Goal: Browse casually: Explore the website without a specific task or goal

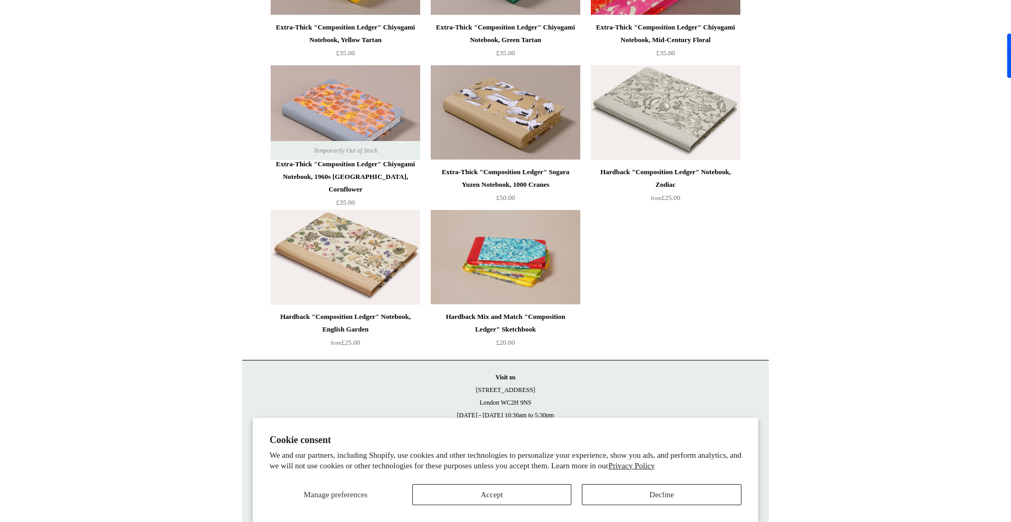
scroll to position [509, 0]
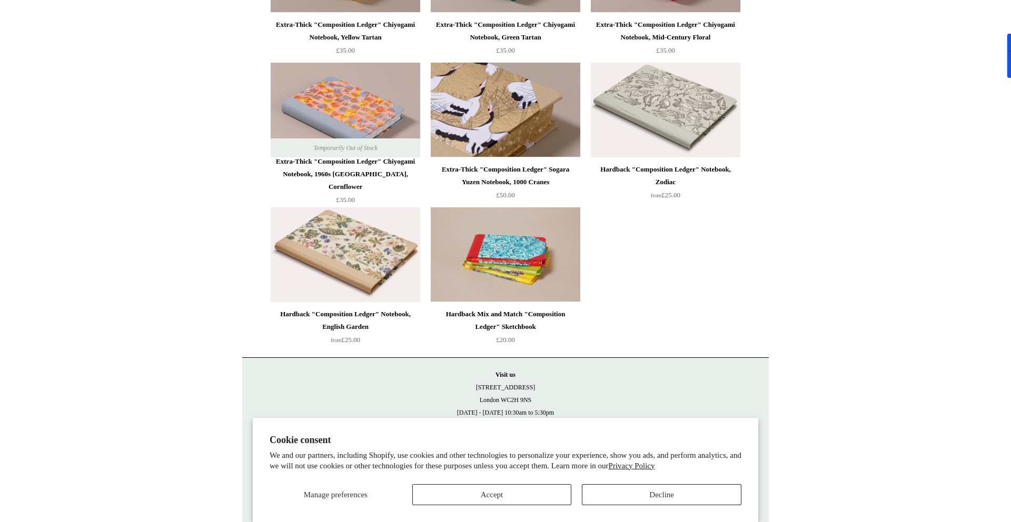
click at [513, 117] on img at bounding box center [505, 110] width 149 height 95
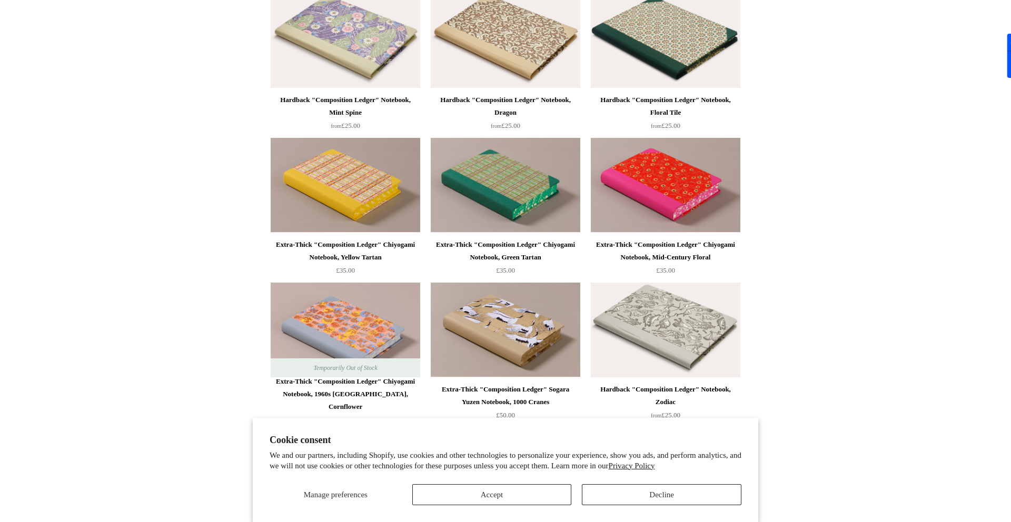
scroll to position [0, 0]
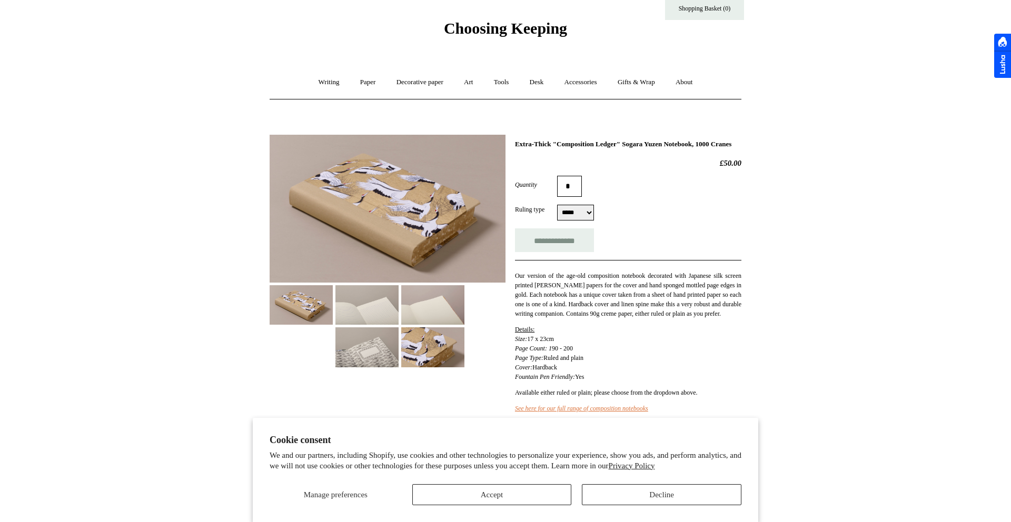
scroll to position [29, 0]
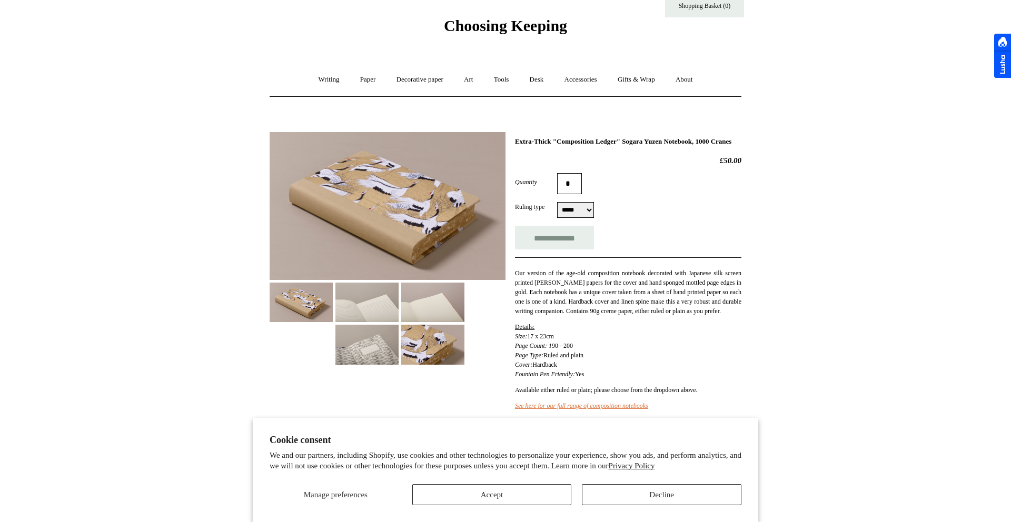
click at [413, 303] on img at bounding box center [432, 302] width 63 height 39
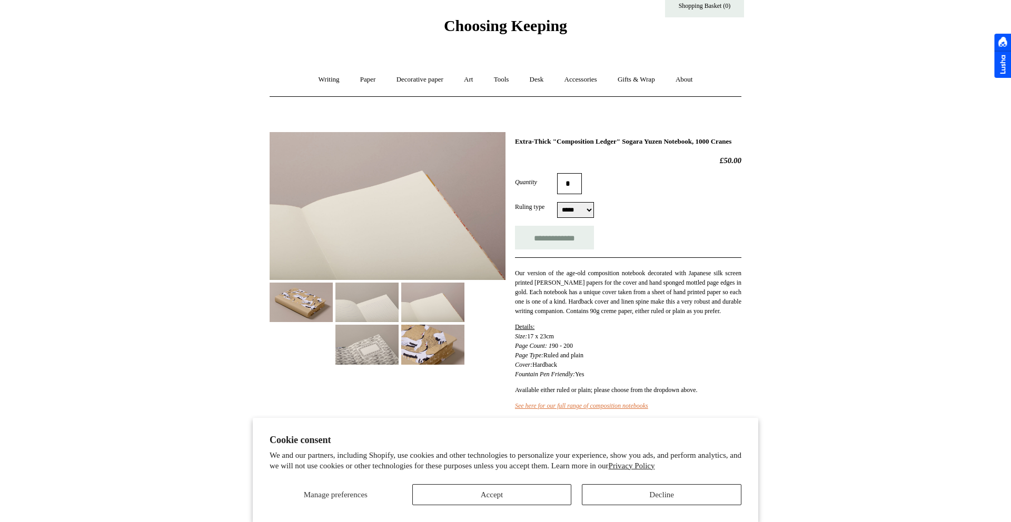
click at [381, 315] on img at bounding box center [366, 302] width 63 height 39
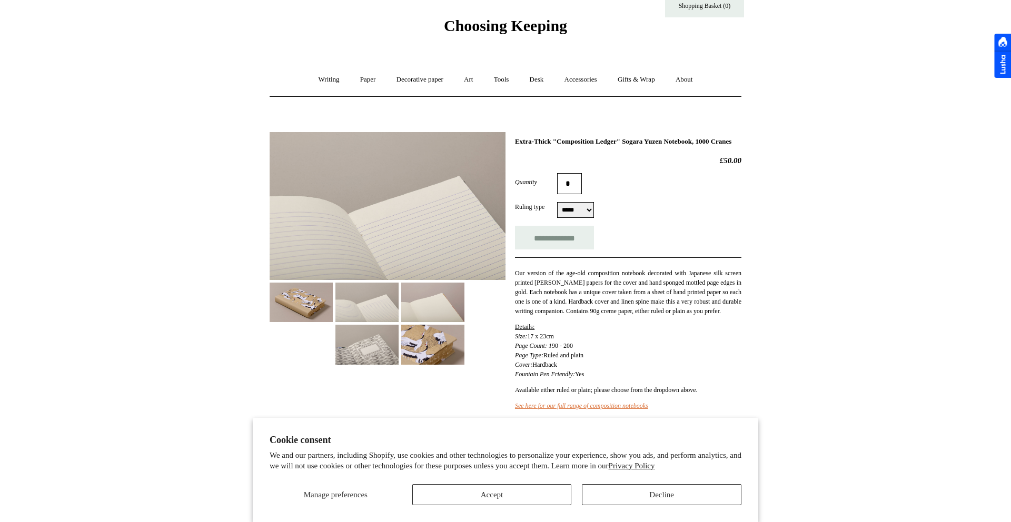
click at [367, 343] on img at bounding box center [366, 344] width 63 height 39
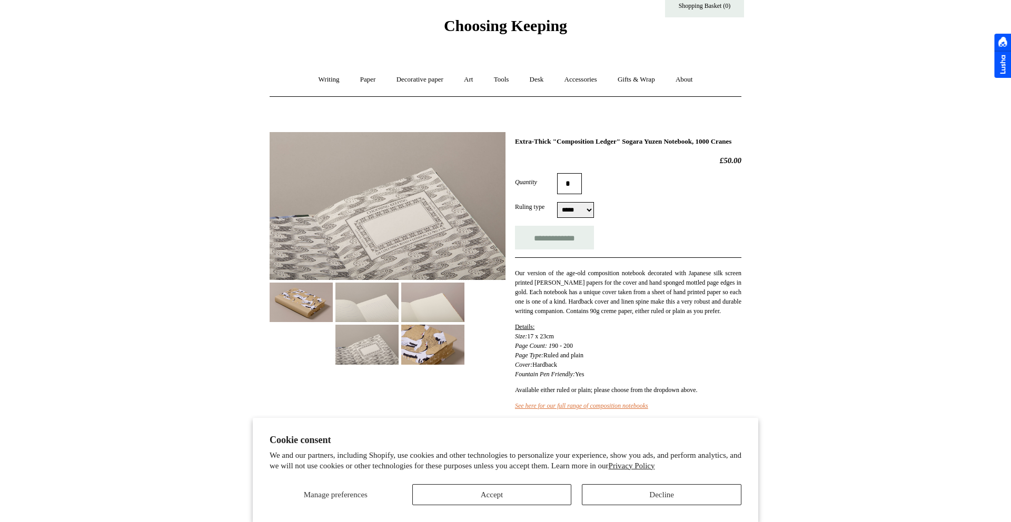
click at [372, 308] on img at bounding box center [366, 302] width 63 height 39
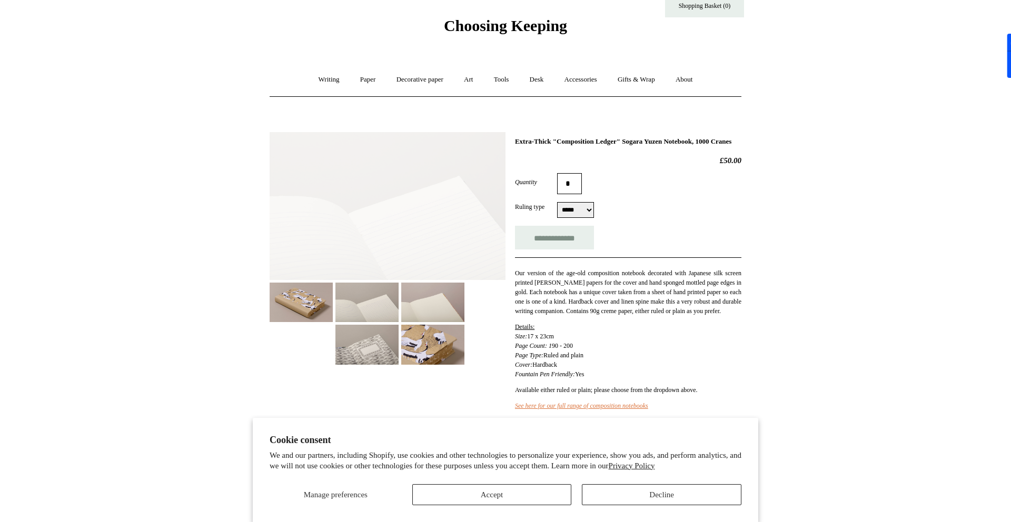
click at [422, 308] on img at bounding box center [432, 302] width 63 height 39
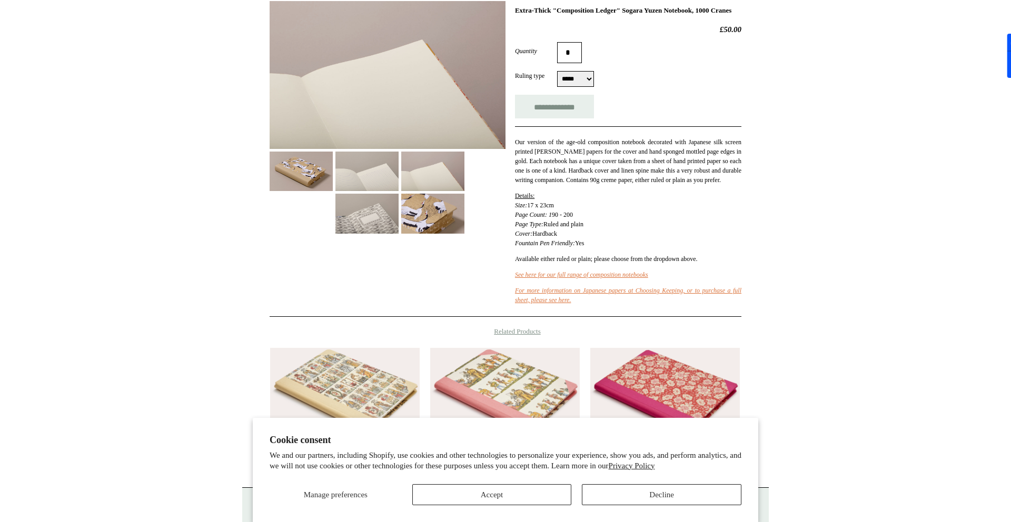
scroll to position [0, 0]
